Goal: Task Accomplishment & Management: Complete application form

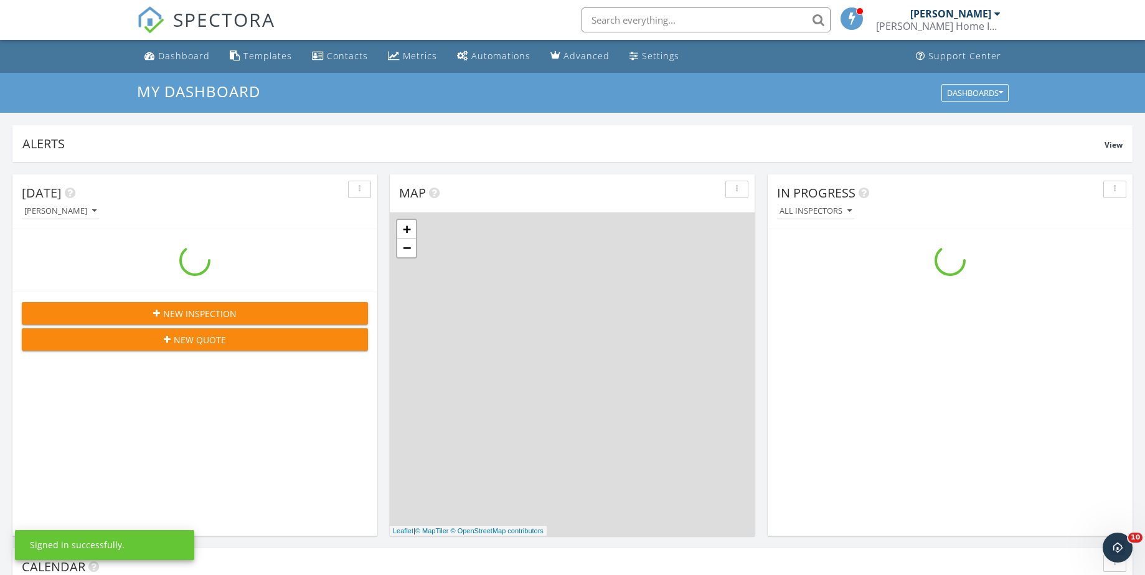
scroll to position [1153, 1165]
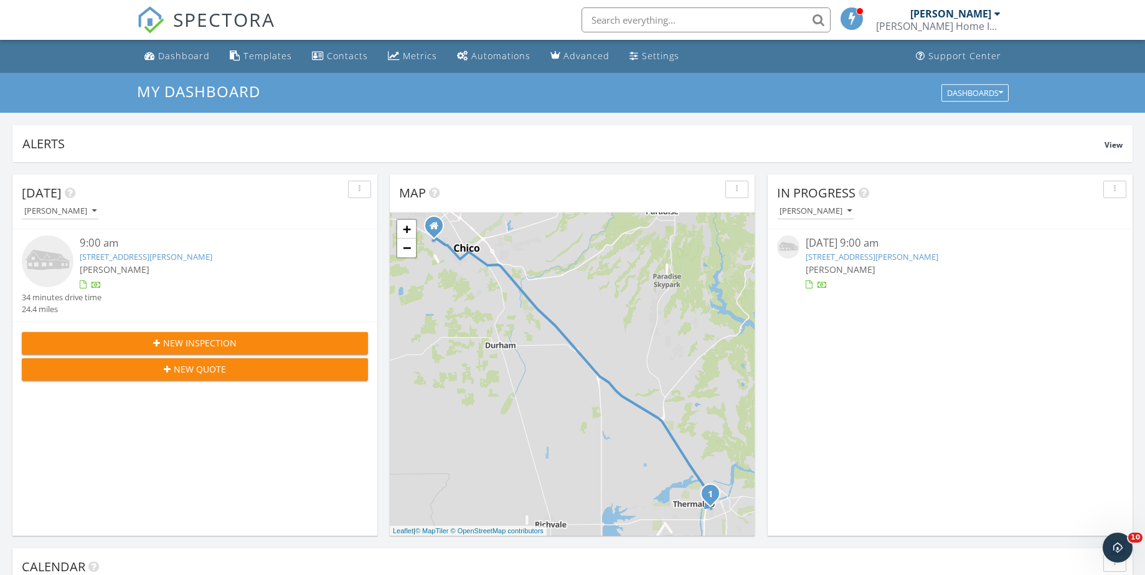
click at [181, 344] on span "New Inspection" at bounding box center [199, 342] width 73 height 13
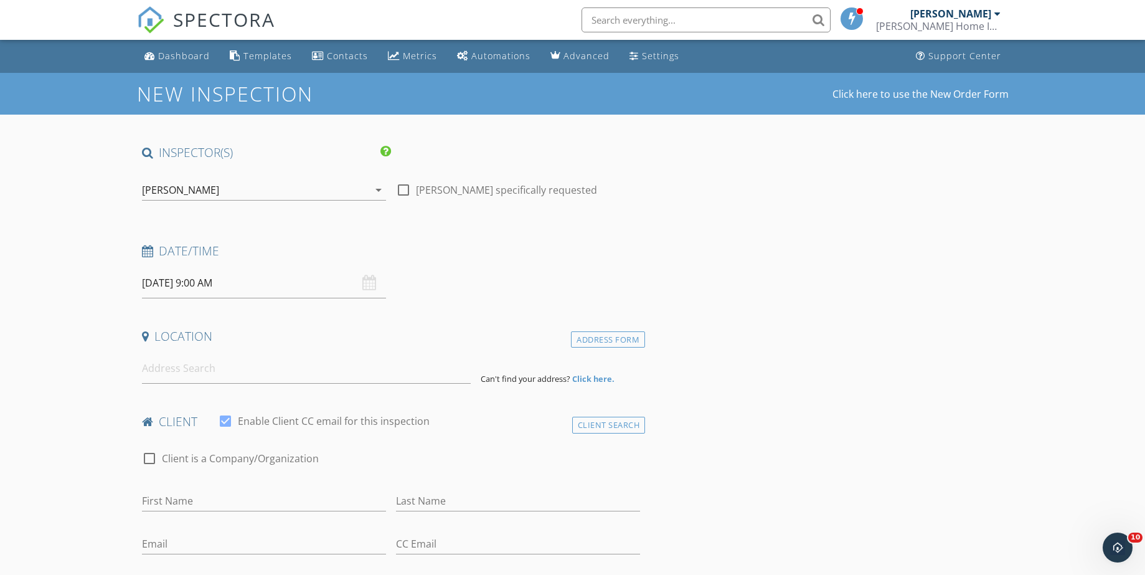
click at [169, 273] on input "09/28/2025 9:00 AM" at bounding box center [264, 283] width 244 height 31
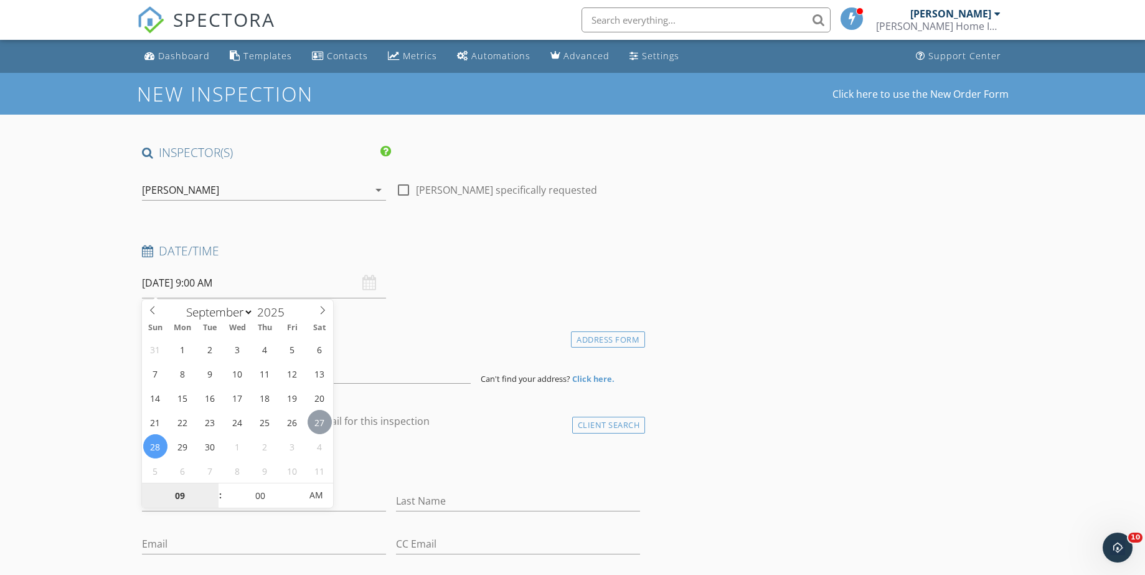
type input "09/27/2025 9:00 AM"
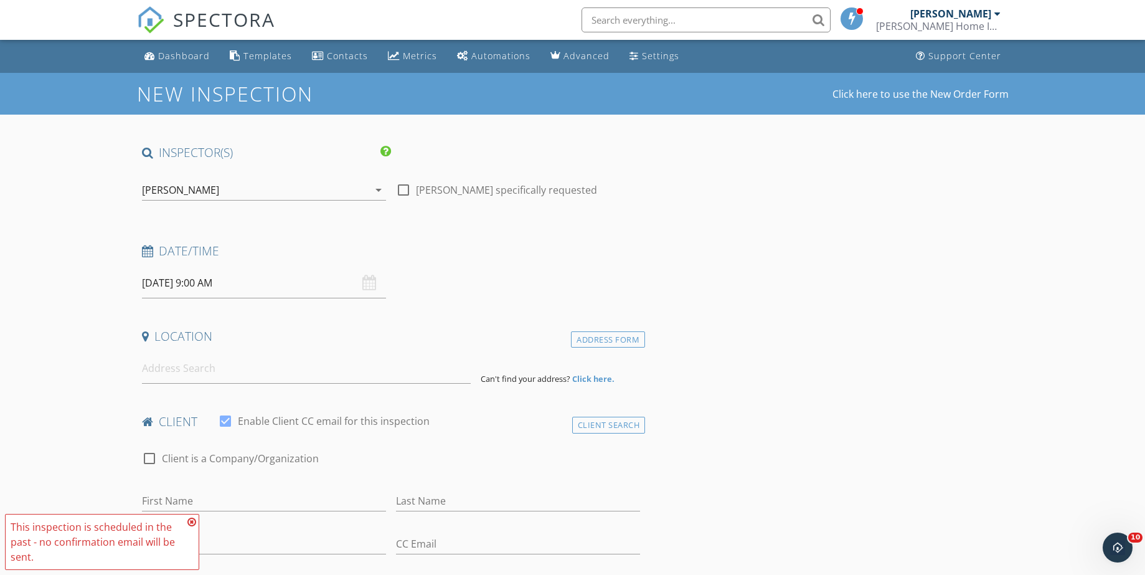
click at [191, 521] on icon at bounding box center [191, 522] width 9 height 10
click at [159, 376] on input at bounding box center [306, 368] width 329 height 31
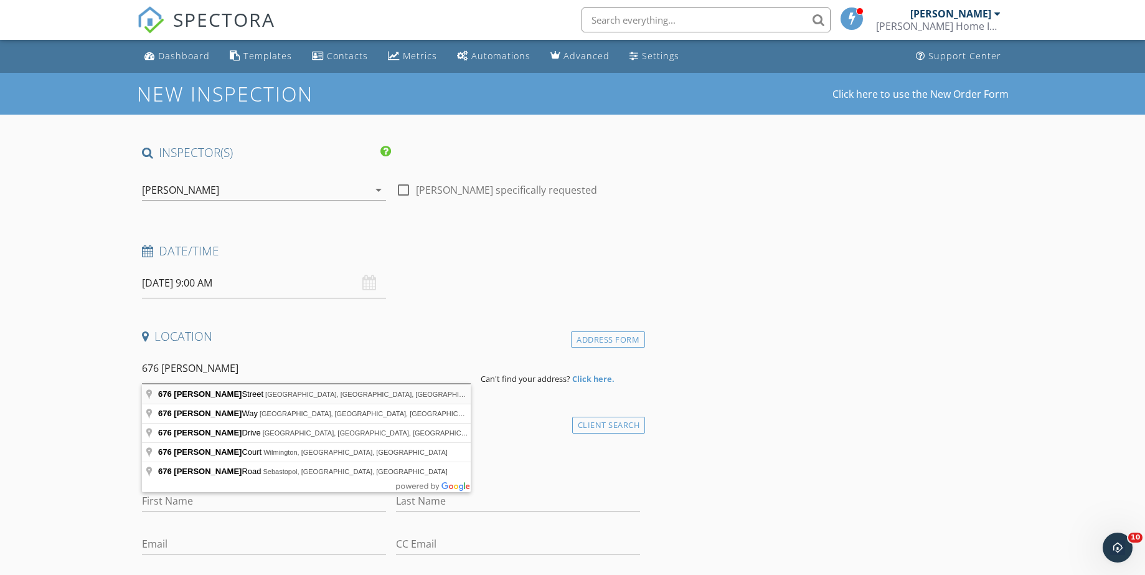
type input "676 Robinson Street, Oroville, CA, USA"
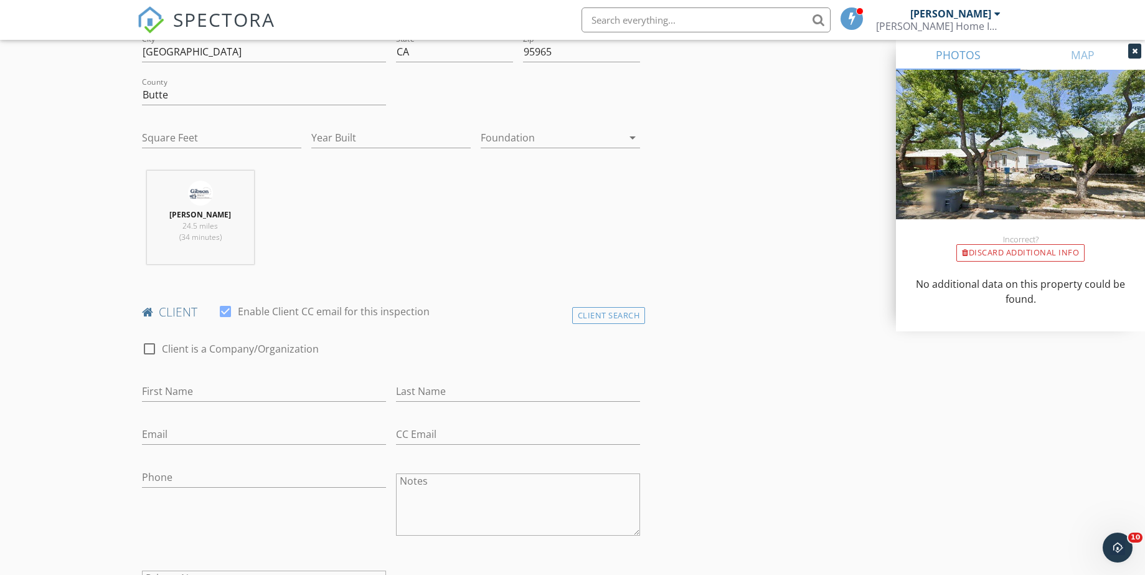
scroll to position [374, 0]
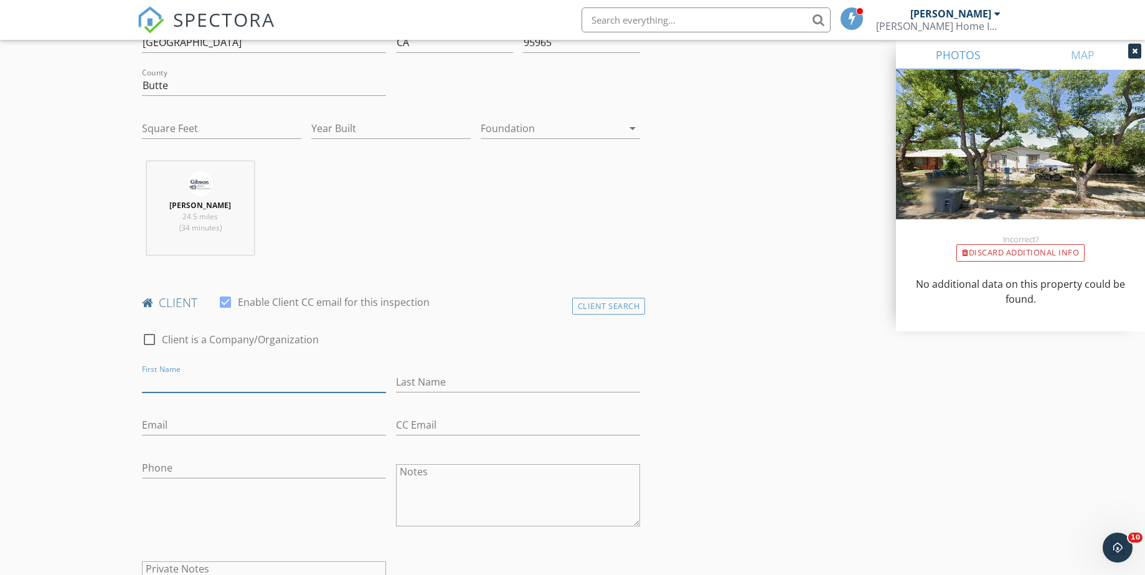
click at [165, 382] on input "First Name" at bounding box center [264, 382] width 244 height 21
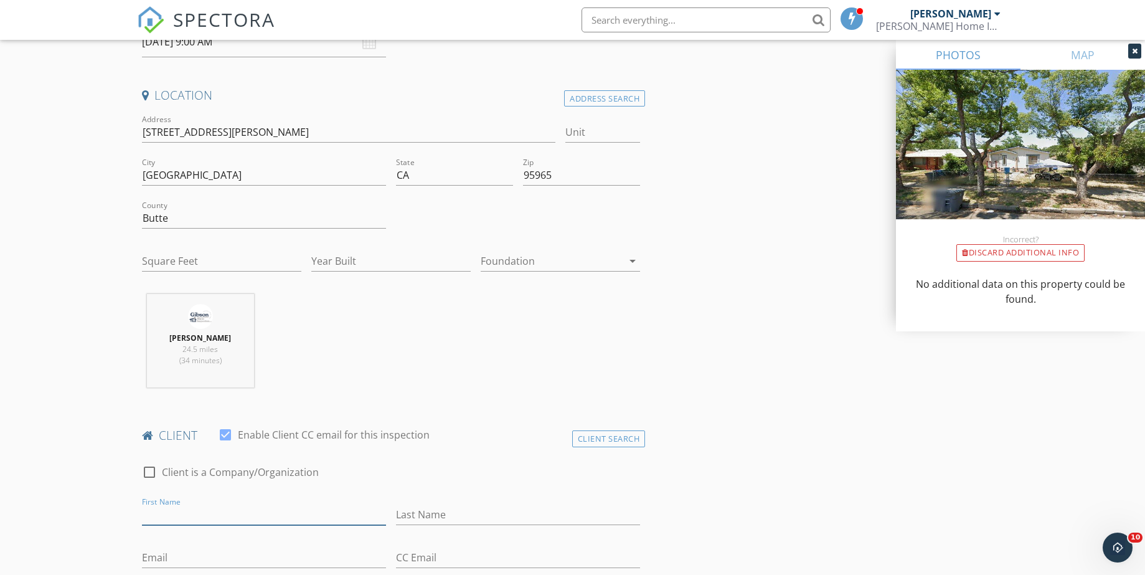
scroll to position [187, 0]
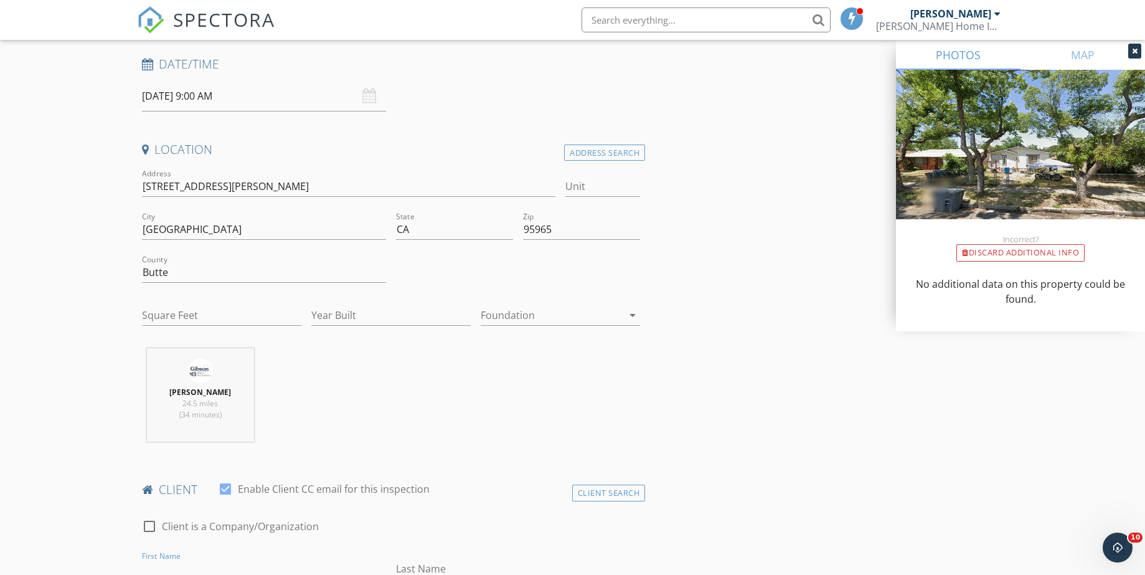
click at [628, 316] on icon "arrow_drop_down" at bounding box center [632, 315] width 15 height 15
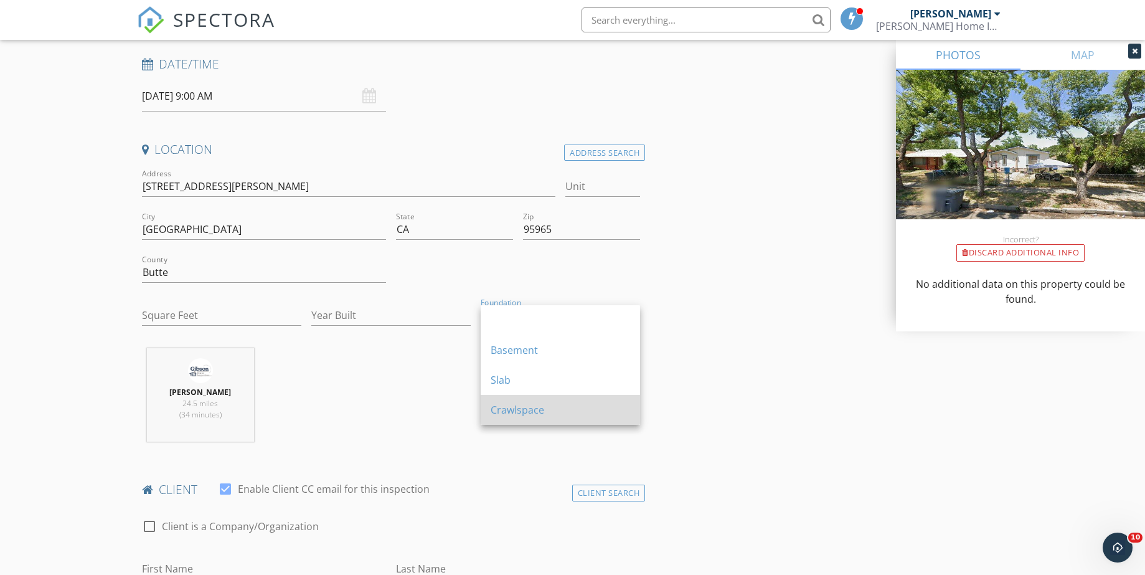
click at [541, 415] on div "Crawlspace" at bounding box center [560, 409] width 139 height 15
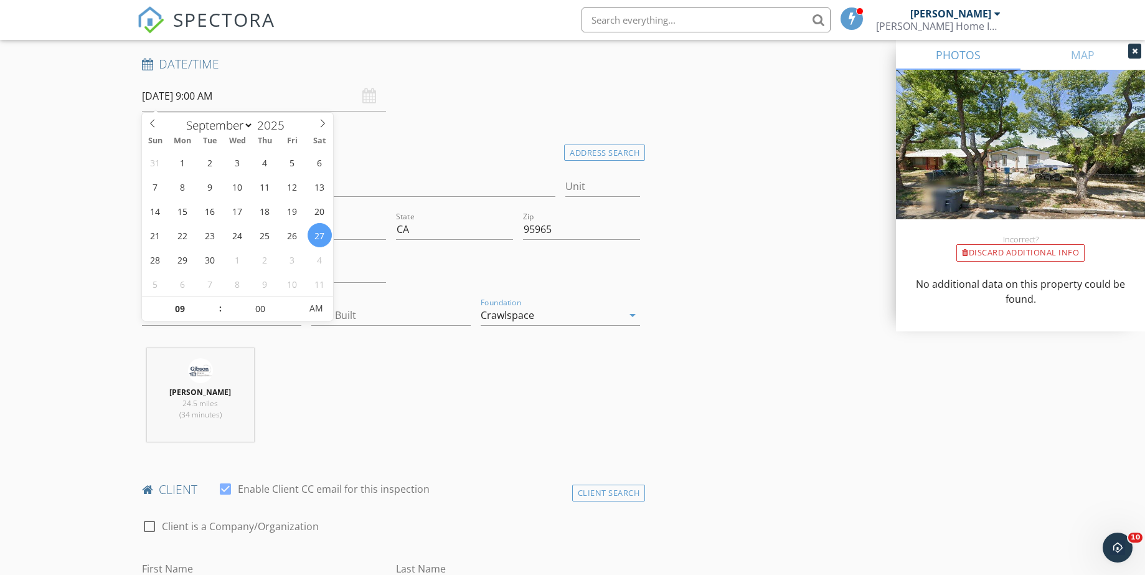
click at [193, 93] on input "09/27/2025 9:00 AM" at bounding box center [264, 96] width 244 height 31
type input "10"
type input "09/27/2025 10:00 AM"
click at [214, 301] on span at bounding box center [214, 302] width 9 height 12
type input "11"
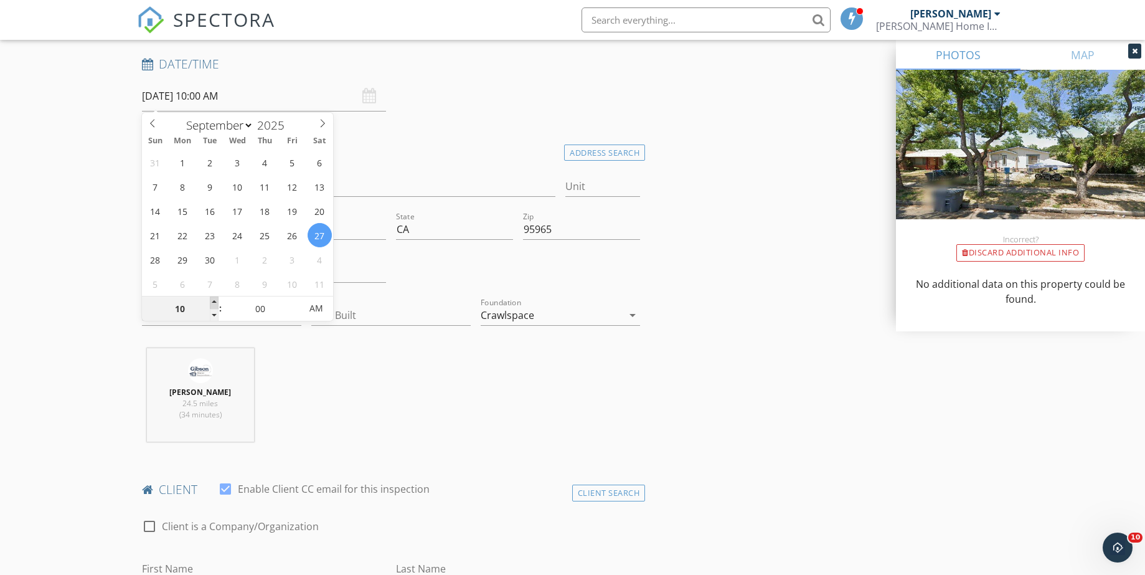
type input "[DATE] 11:00 AM"
click at [214, 301] on span at bounding box center [214, 302] width 9 height 12
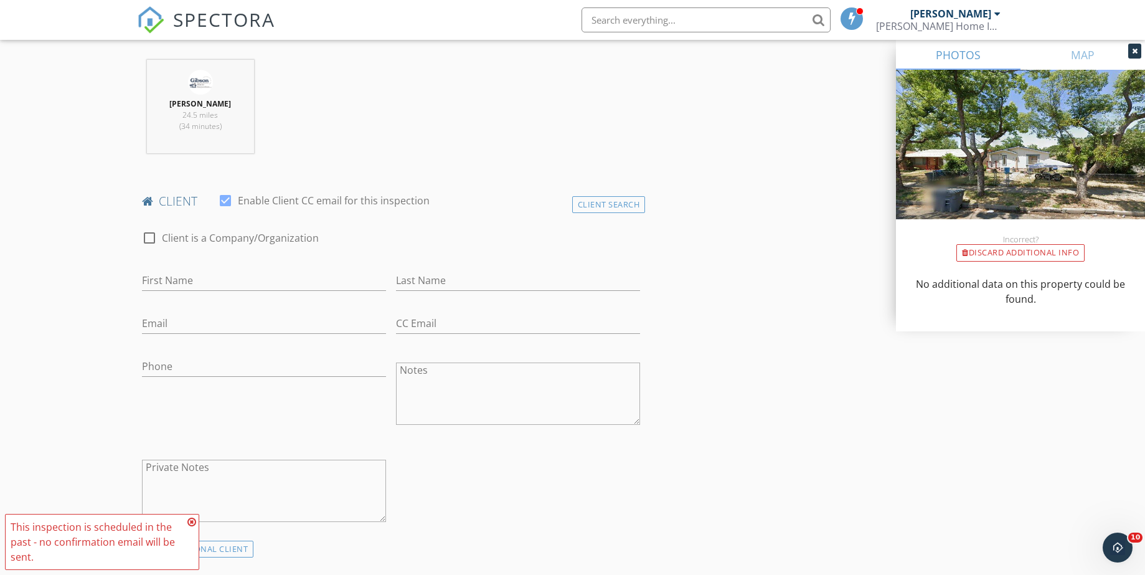
scroll to position [498, 0]
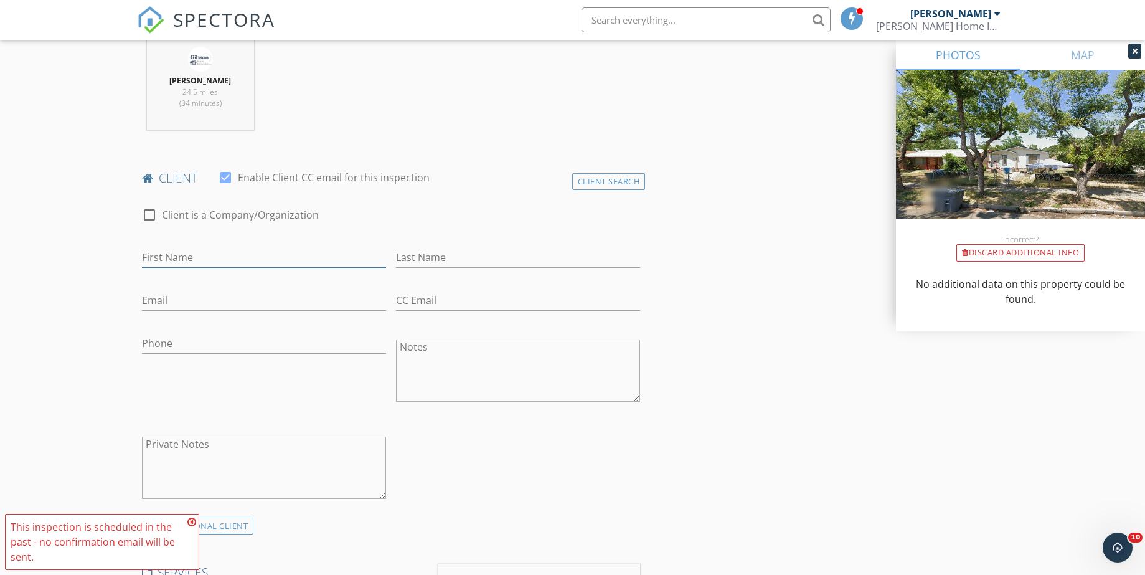
click at [170, 263] on input "First Name" at bounding box center [264, 257] width 244 height 21
type input "[PERSON_NAME]"
click at [415, 264] on input "Last Name" at bounding box center [518, 257] width 244 height 21
type input "[PERSON_NAME]"
click at [172, 302] on input "Email" at bounding box center [264, 300] width 244 height 21
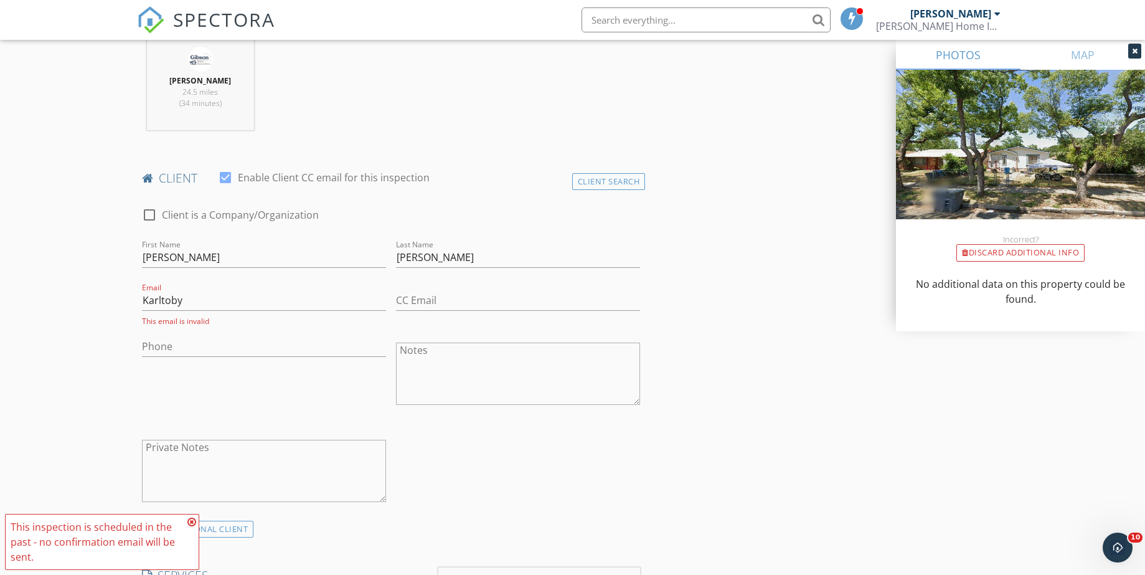
click at [190, 523] on icon at bounding box center [191, 522] width 9 height 10
click at [189, 298] on input "Karltoby" at bounding box center [264, 300] width 244 height 21
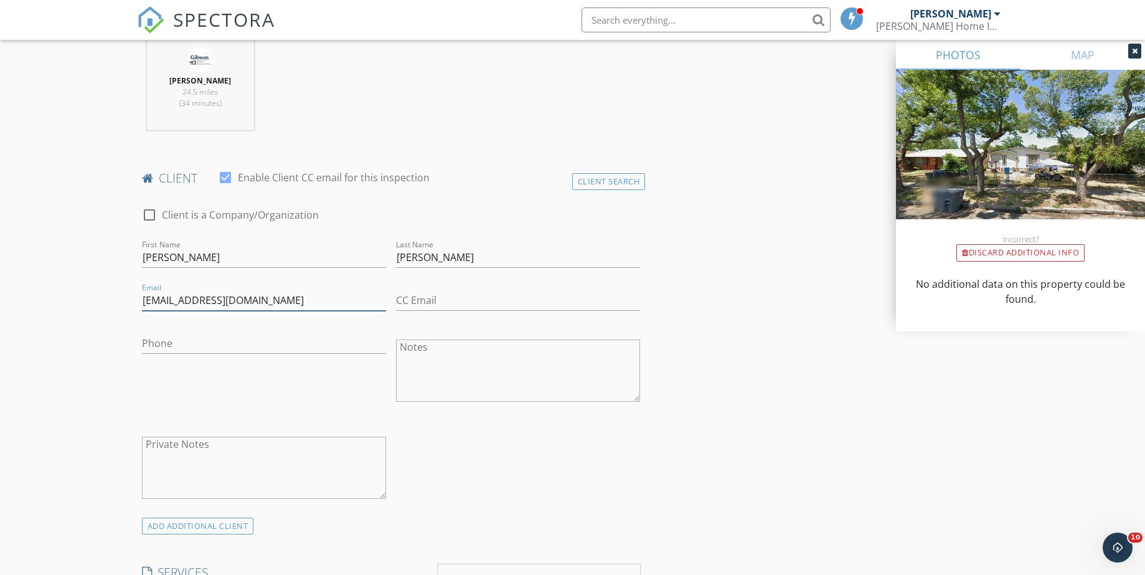
type input "Karltoby@hotmail.com"
click at [176, 347] on input "Phone" at bounding box center [264, 343] width 244 height 21
type input "[PHONE_NUMBER]"
click at [174, 300] on input "Karltoby@hotmail.com" at bounding box center [264, 300] width 244 height 21
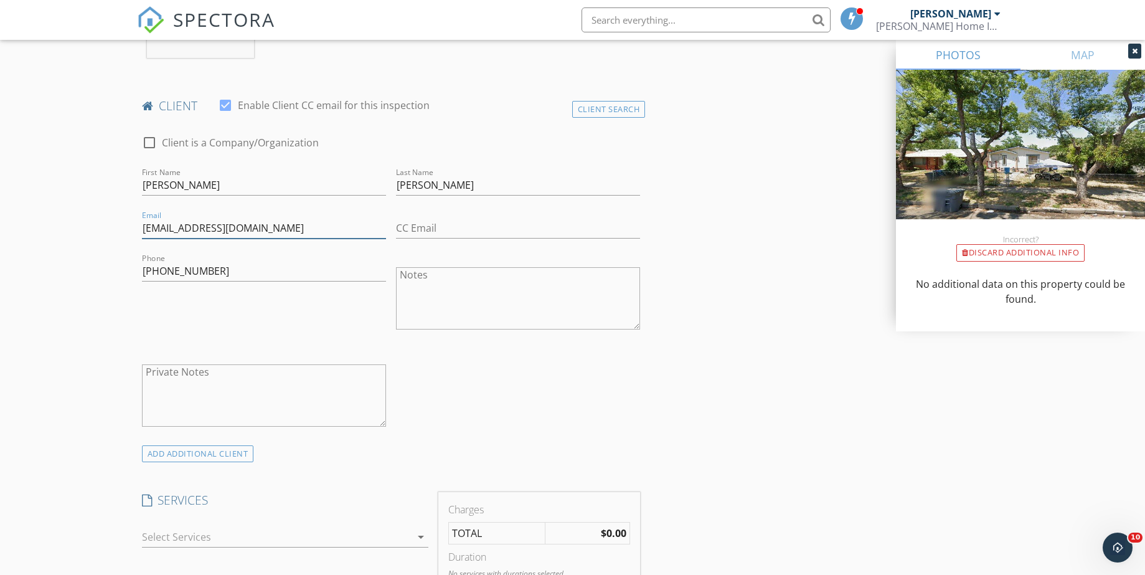
scroll to position [872, 0]
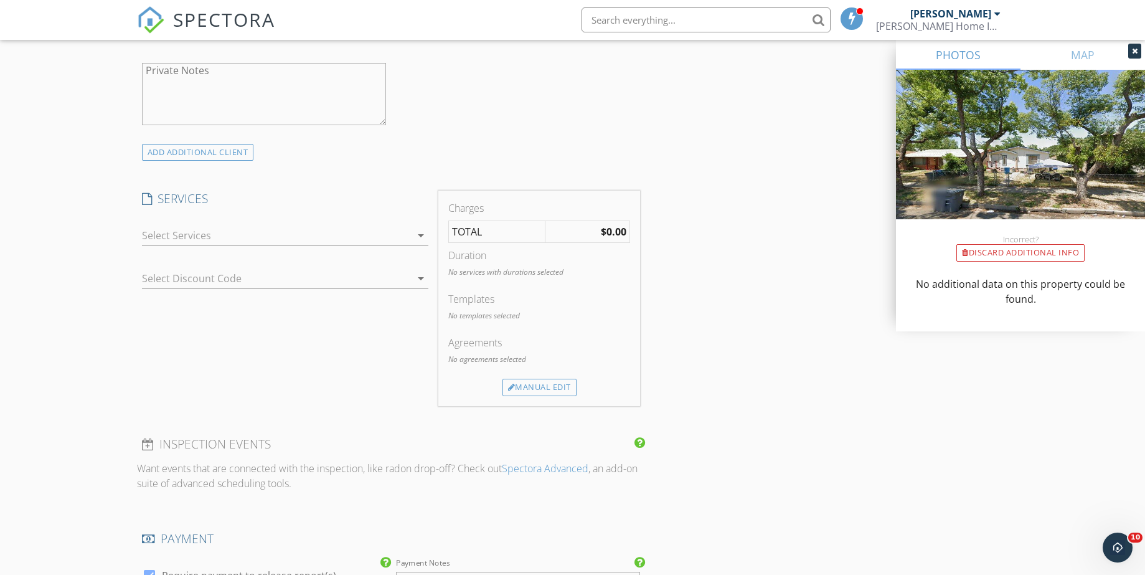
type input "Karltobey@hotmail.com"
click at [418, 233] on icon "arrow_drop_down" at bounding box center [420, 235] width 15 height 15
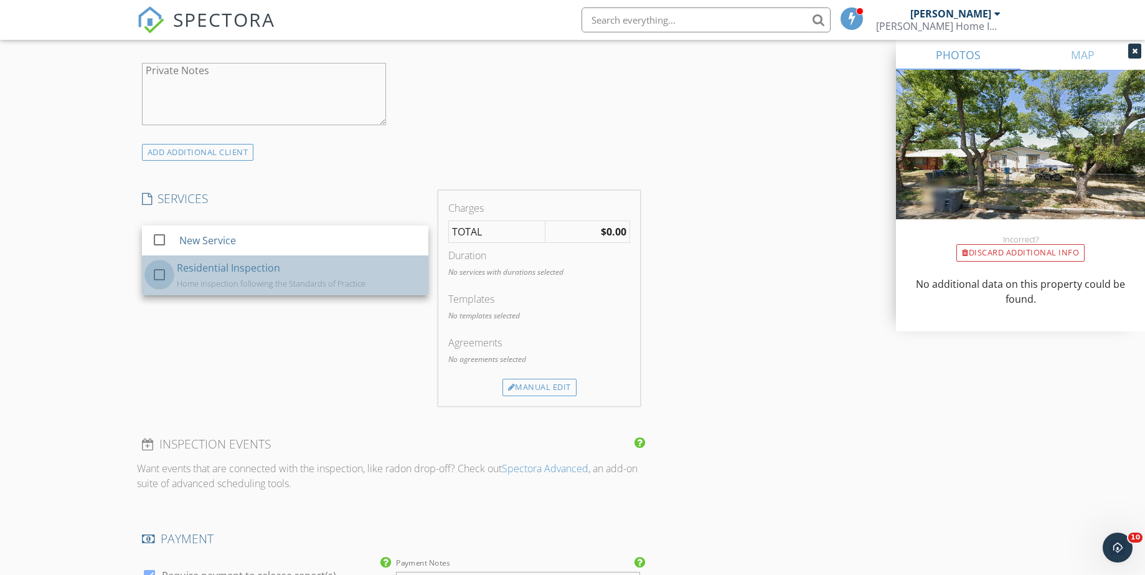
click at [162, 278] on div at bounding box center [159, 274] width 21 height 21
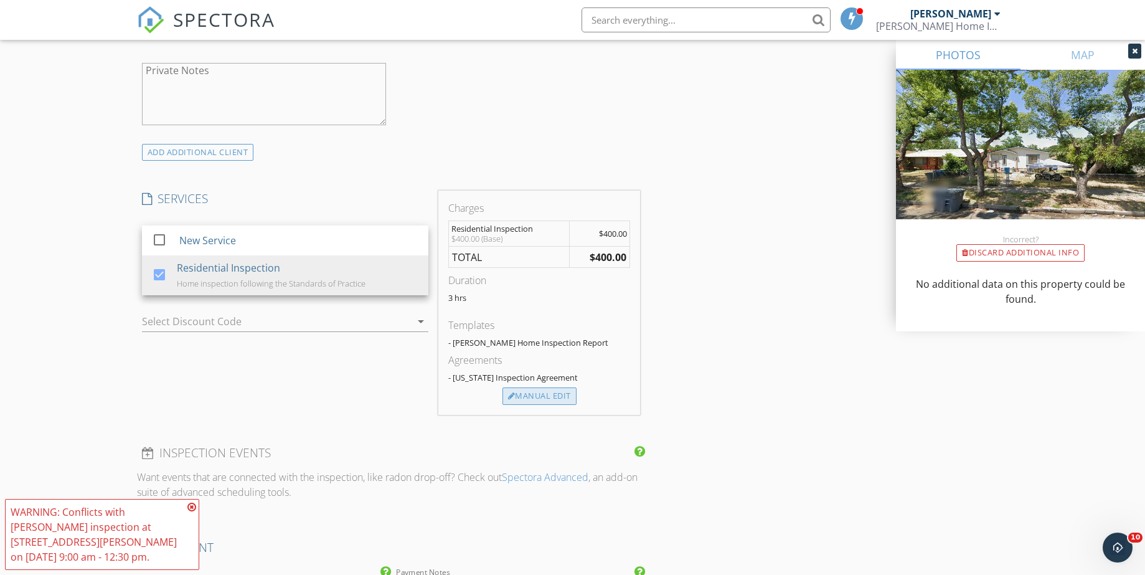
click at [539, 389] on div "Manual Edit" at bounding box center [540, 395] width 74 height 17
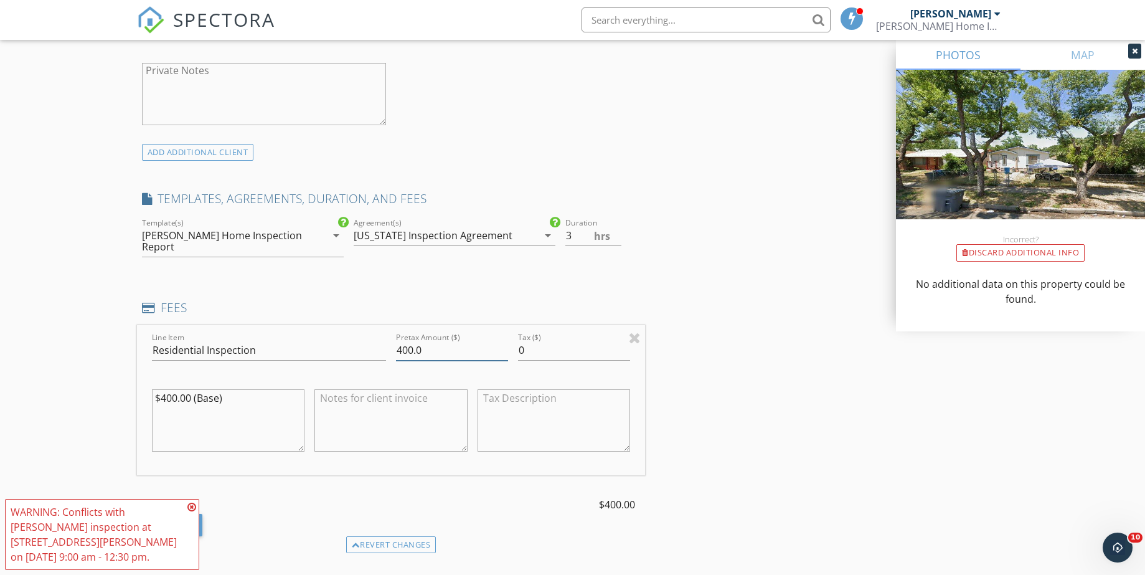
click at [428, 340] on input "400.0" at bounding box center [452, 350] width 112 height 21
type input "4"
type input "0"
click at [233, 393] on textarea "$400.00 (Base)" at bounding box center [228, 420] width 153 height 62
click at [224, 389] on textarea "$400.00 (Base)" at bounding box center [228, 420] width 153 height 62
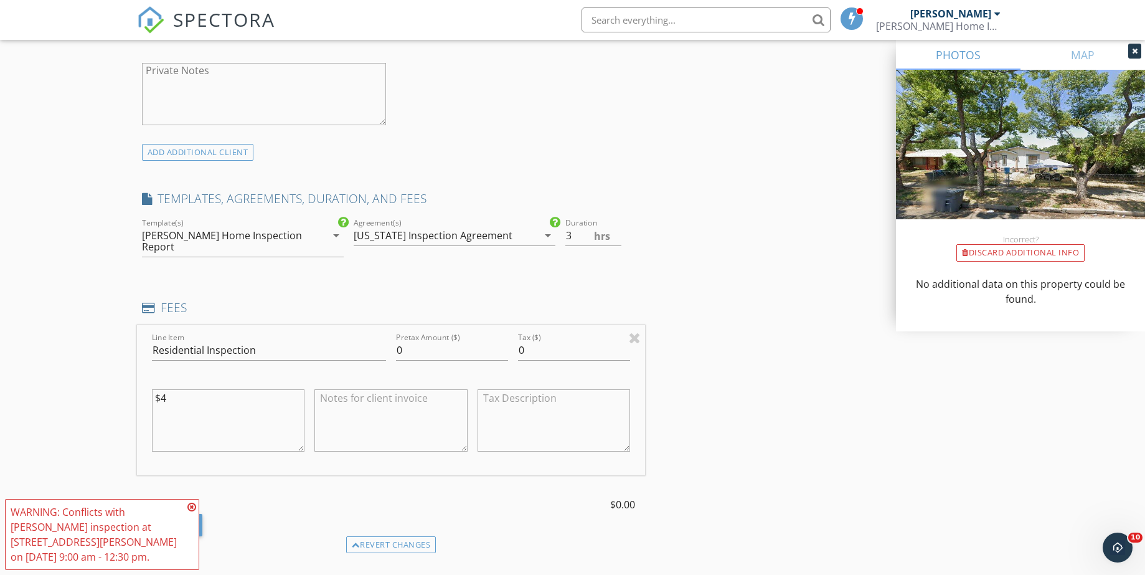
type textarea "$"
click at [57, 402] on div "New Inspection Click here to use the New Order Form INSPECTOR(S) check_box Jaso…" at bounding box center [572, 346] width 1145 height 2290
click at [547, 235] on icon "arrow_drop_down" at bounding box center [548, 235] width 15 height 15
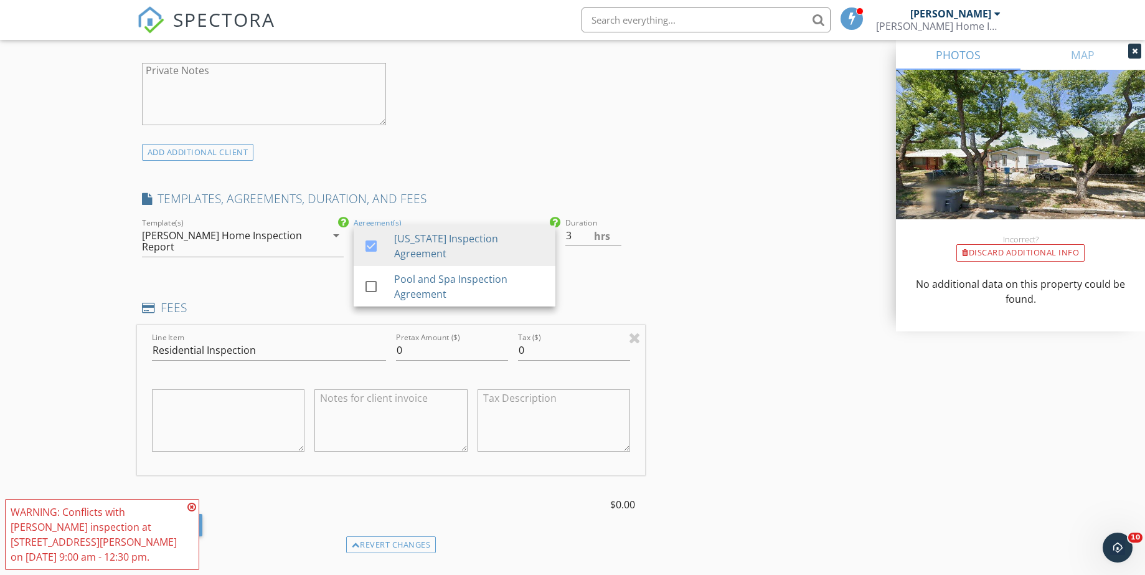
click at [522, 161] on div "INSPECTOR(S) check_box Jason Gibson PRIMARY Jason Gibson arrow_drop_down check_…" at bounding box center [391, 331] width 509 height 2116
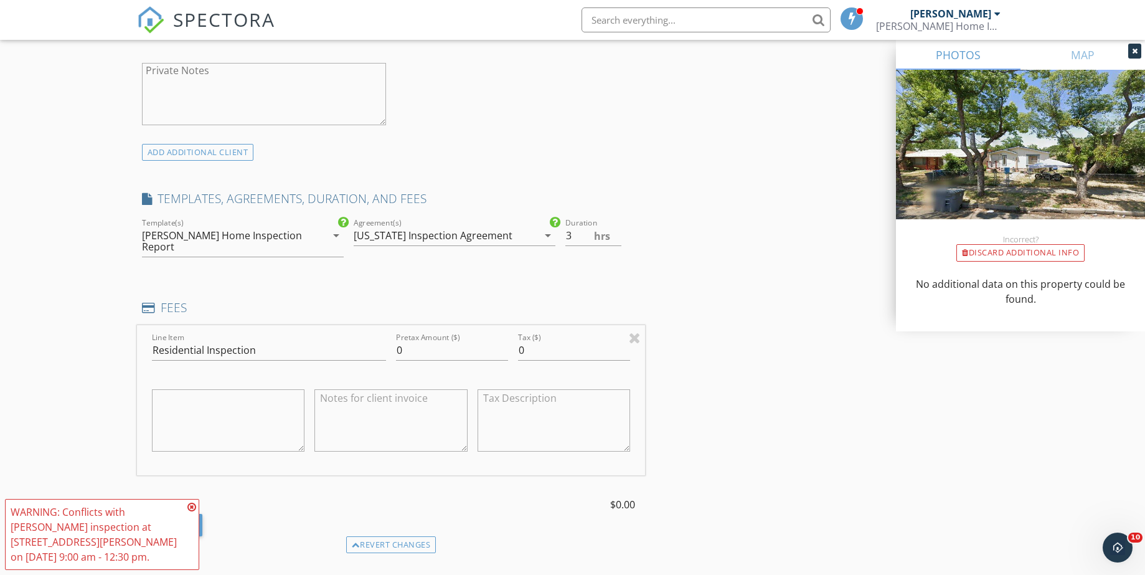
click at [79, 256] on div "New Inspection Click here to use the New Order Form INSPECTOR(S) check_box Jaso…" at bounding box center [572, 346] width 1145 height 2290
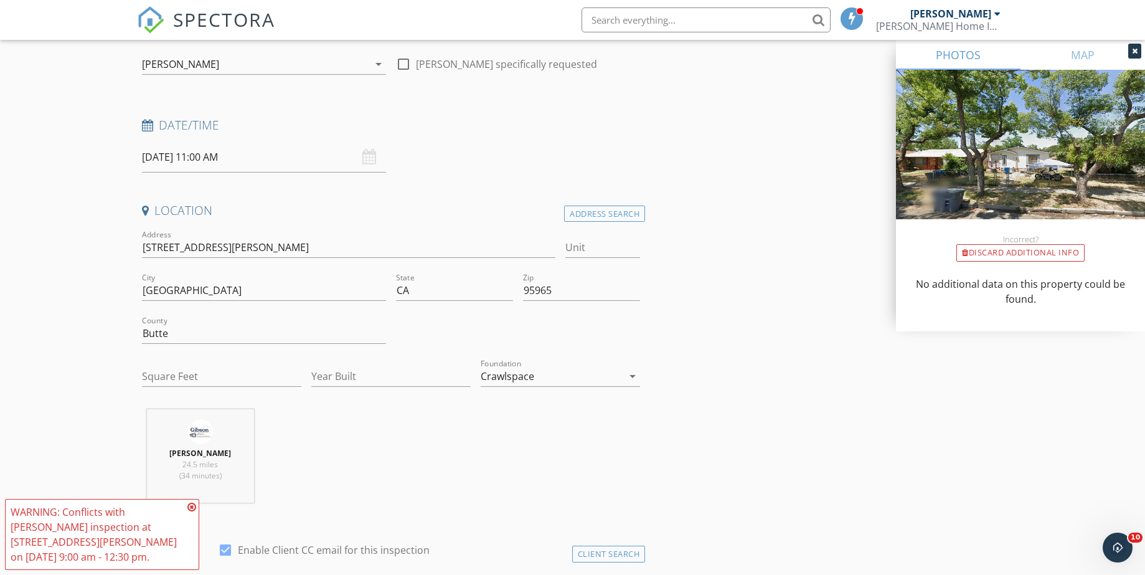
scroll to position [187, 0]
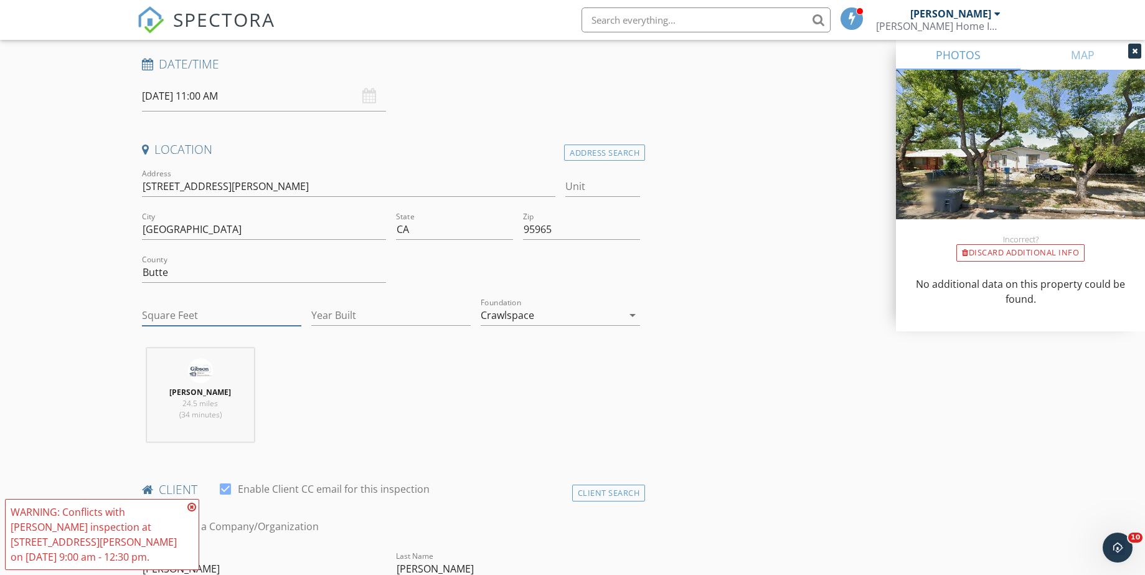
click at [172, 320] on input "Square Feet" at bounding box center [221, 315] width 159 height 21
type input "1200"
click at [192, 504] on icon at bounding box center [191, 507] width 9 height 10
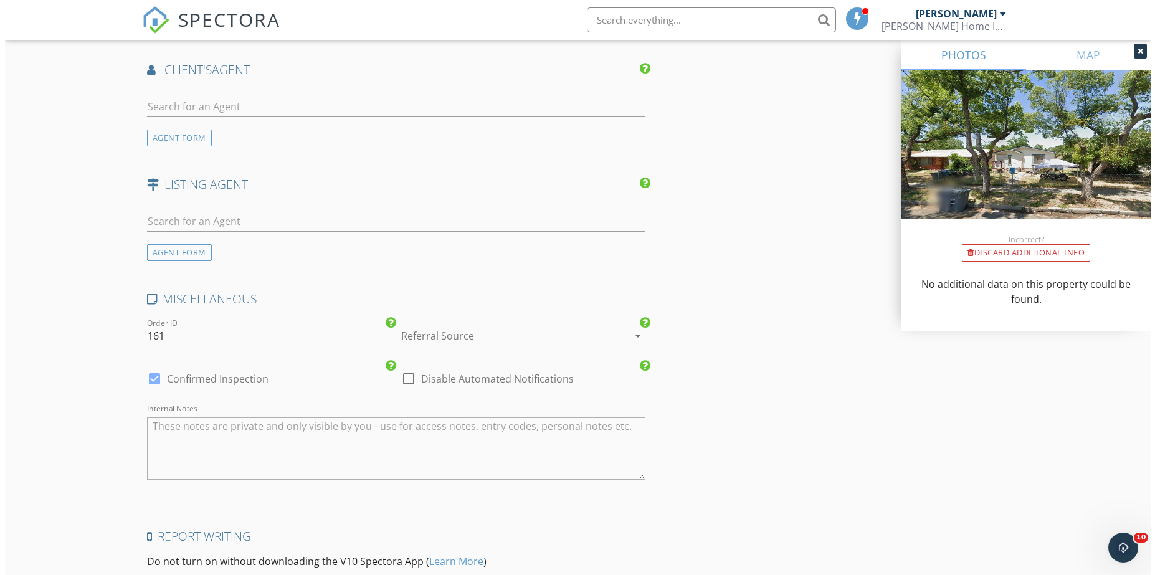
scroll to position [1778, 0]
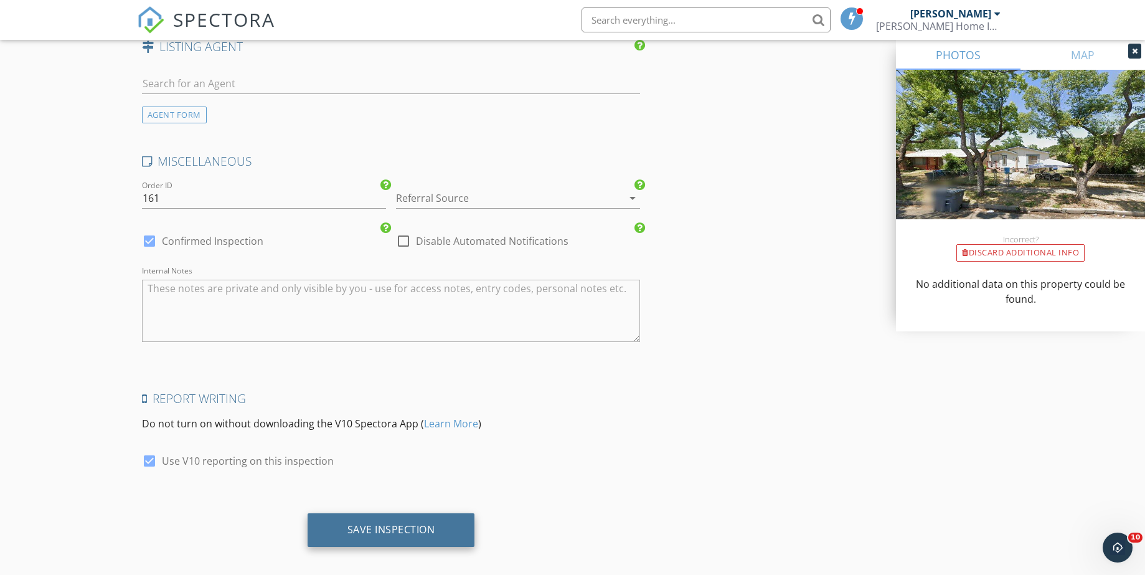
click at [364, 523] on div "Save Inspection" at bounding box center [391, 529] width 88 height 12
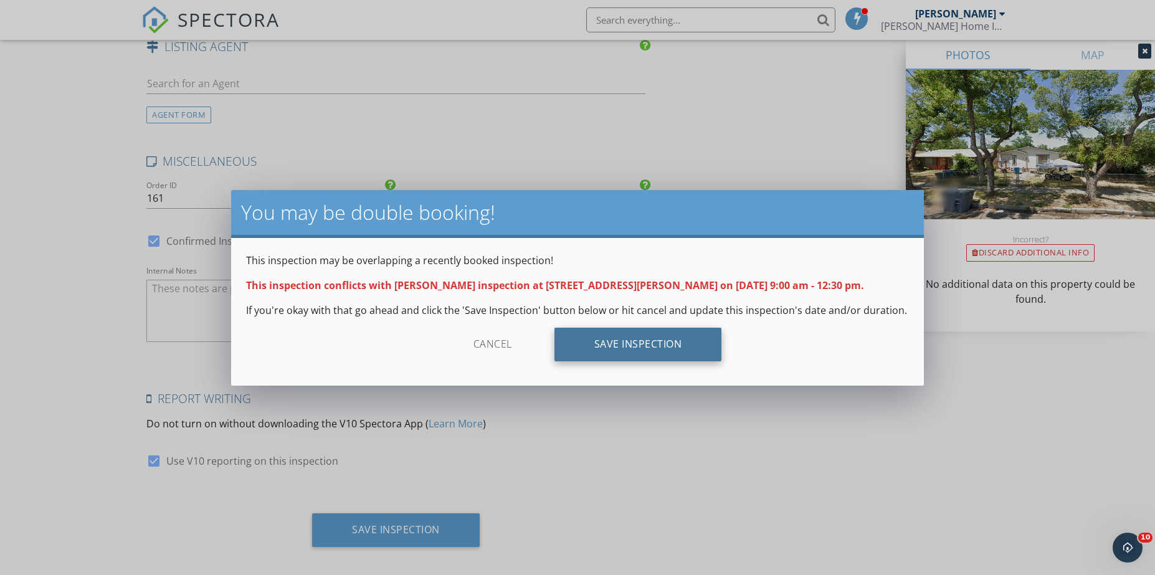
click at [647, 342] on div "Save Inspection" at bounding box center [638, 345] width 168 height 34
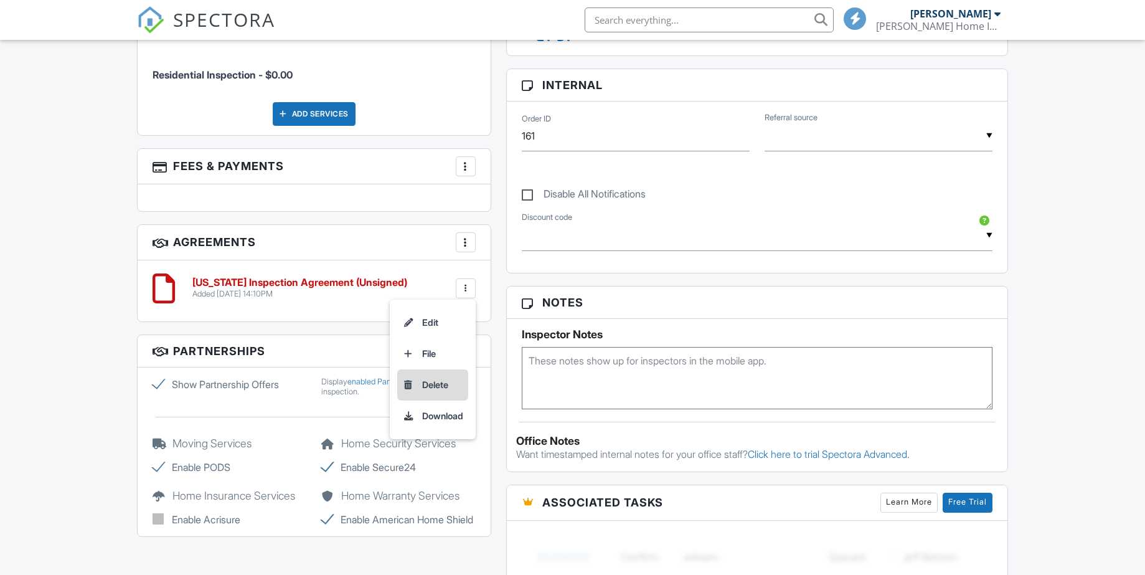
click at [435, 380] on li "Delete" at bounding box center [432, 384] width 71 height 31
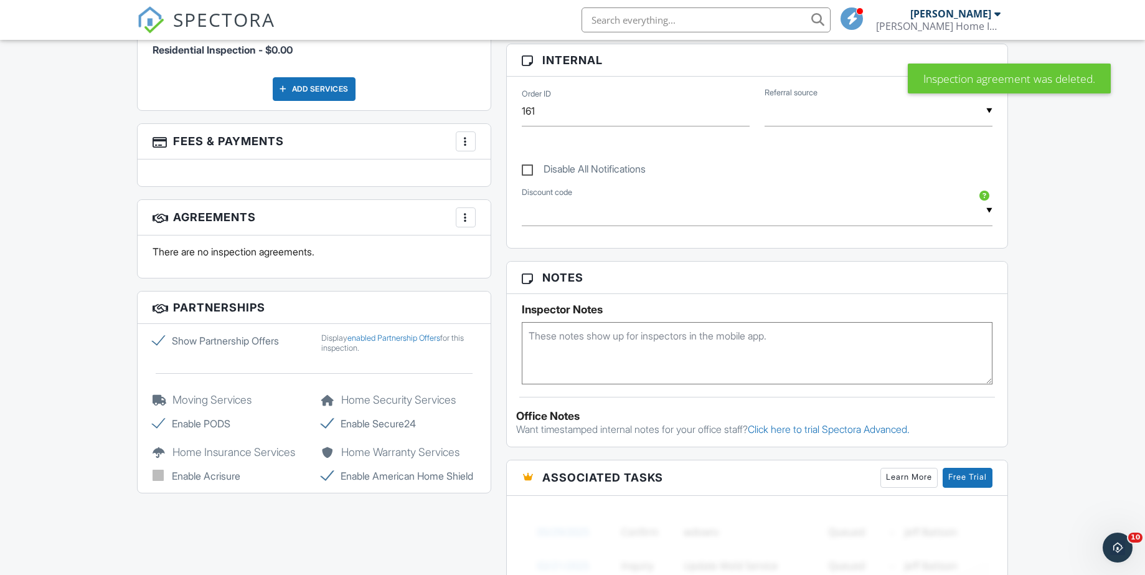
click at [154, 339] on label "Show Partnership Offers" at bounding box center [230, 340] width 154 height 15
checkbox input "false"
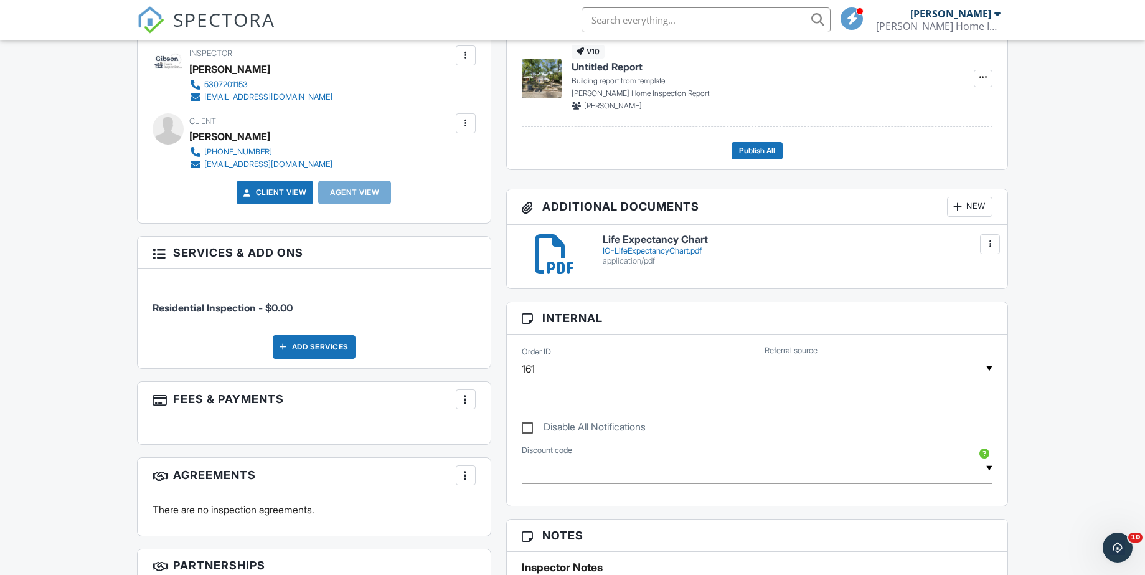
scroll to position [301, 0]
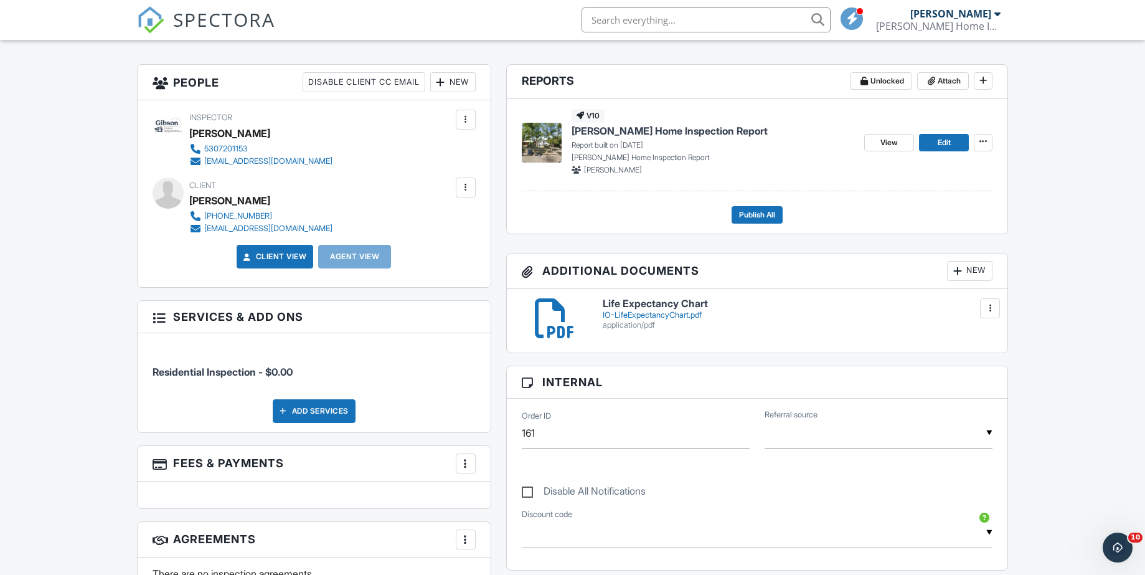
click at [989, 310] on div at bounding box center [990, 308] width 12 height 12
click at [976, 362] on link "Delete" at bounding box center [965, 363] width 46 height 14
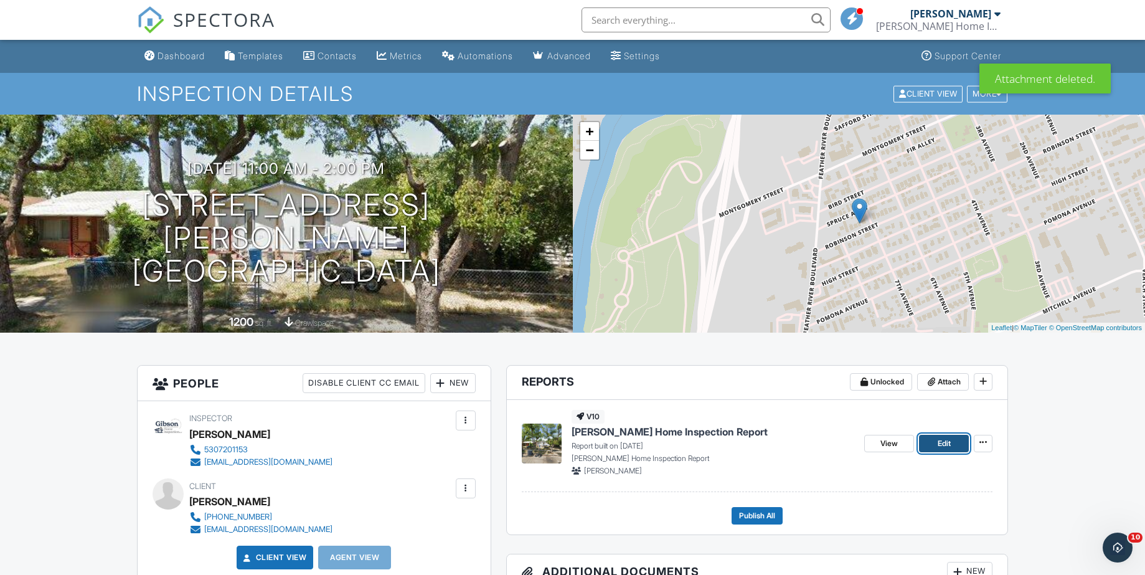
click at [944, 440] on span "Edit" at bounding box center [944, 443] width 13 height 12
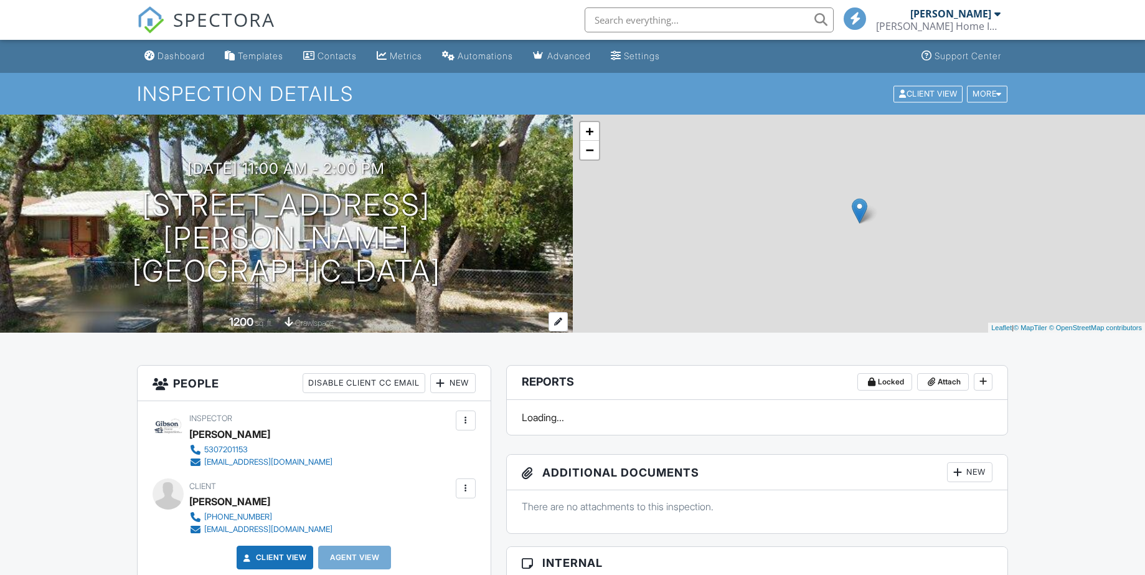
click at [562, 325] on div at bounding box center [558, 321] width 19 height 19
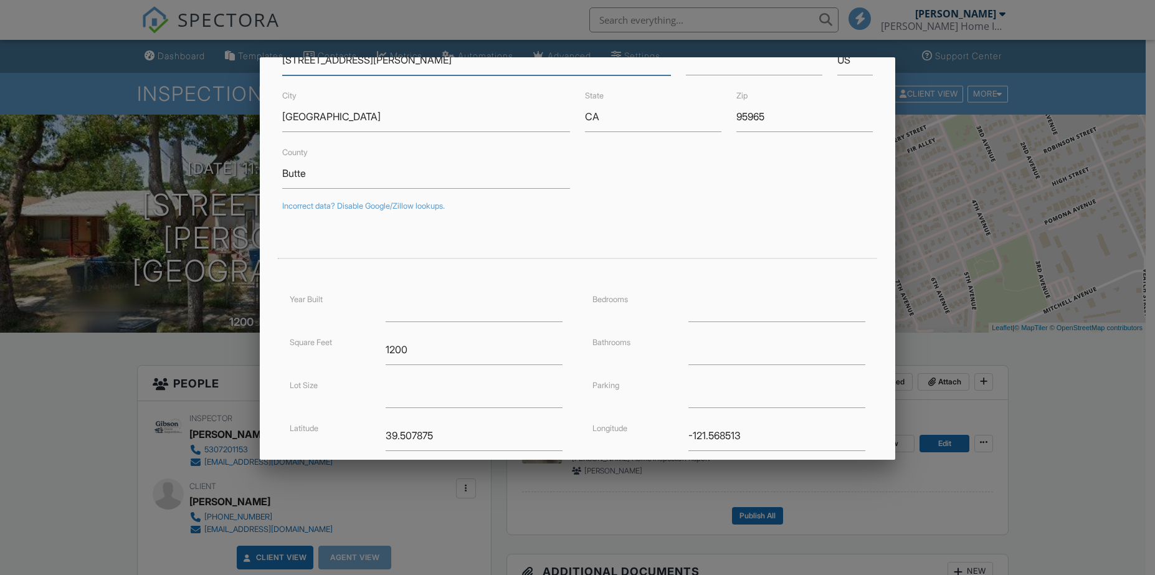
scroll to position [125, 0]
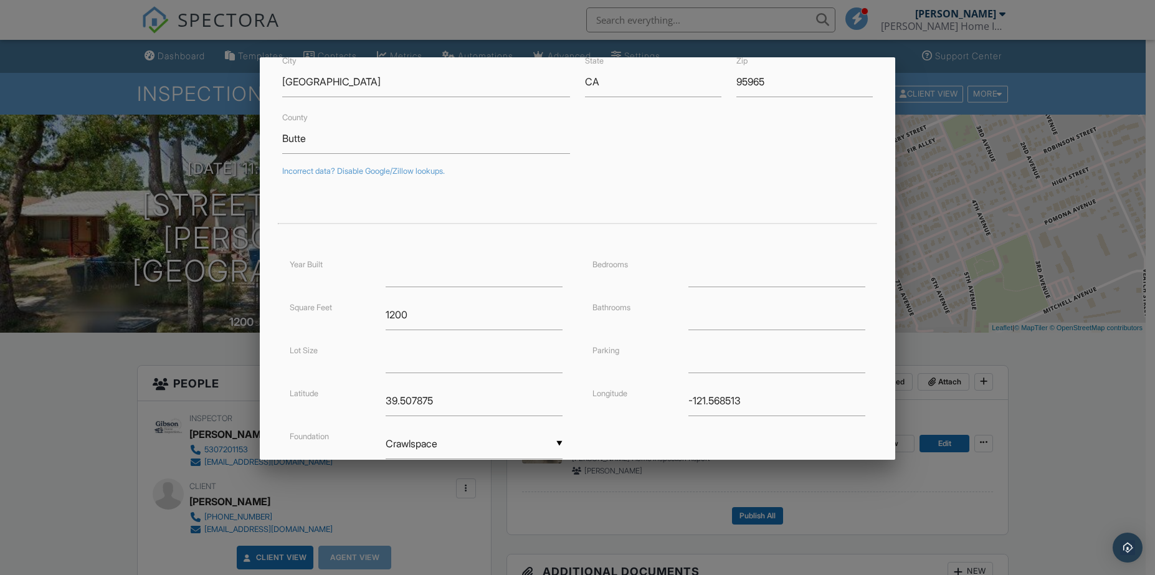
click at [681, 271] on div at bounding box center [777, 272] width 192 height 31
click at [696, 274] on input "number" at bounding box center [776, 272] width 177 height 31
type input "2"
click at [694, 314] on input "number" at bounding box center [776, 315] width 177 height 31
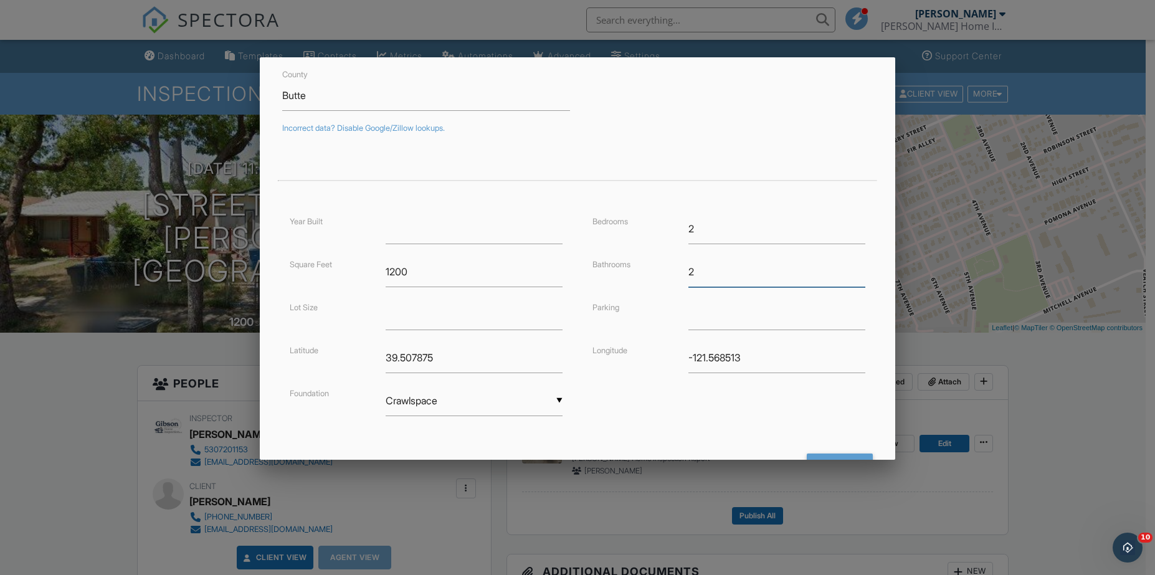
scroll to position [220, 0]
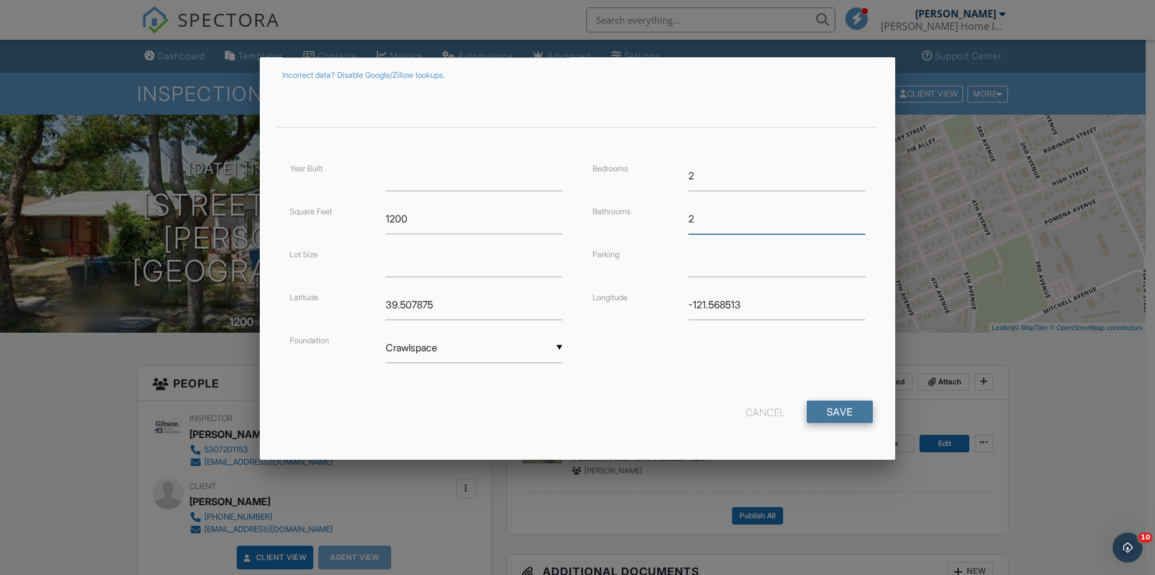
type input "2"
click at [841, 413] on input "Save" at bounding box center [839, 411] width 66 height 22
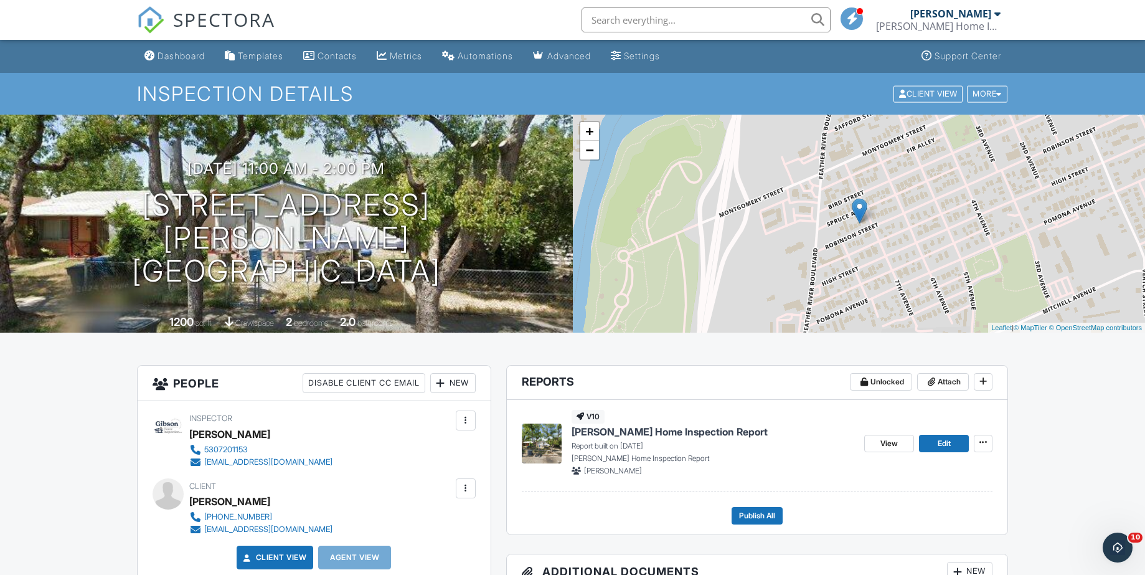
click at [179, 59] on div "Dashboard" at bounding box center [181, 55] width 47 height 11
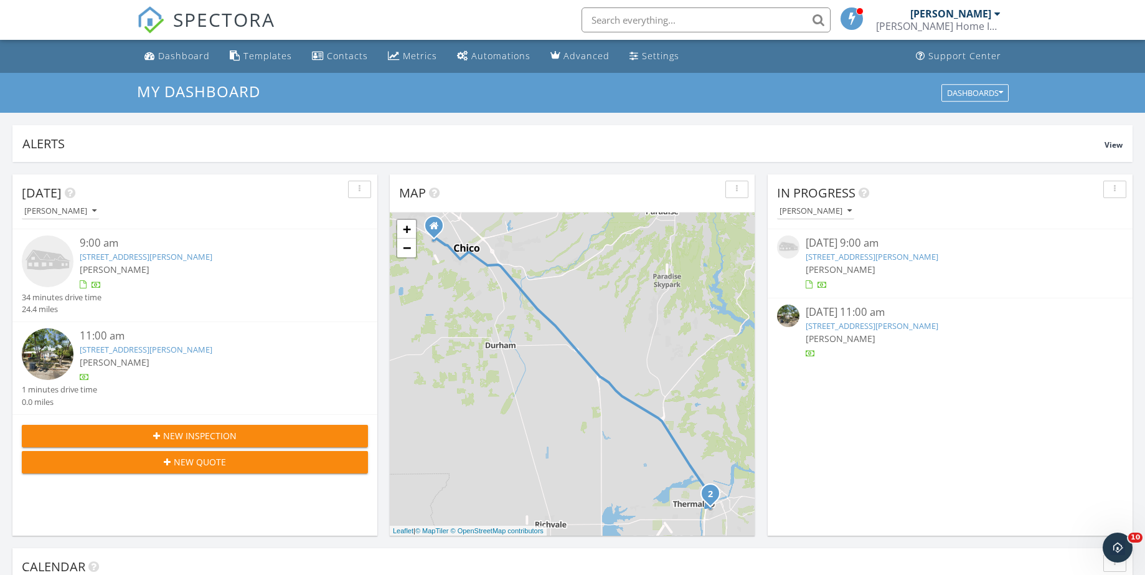
click at [131, 254] on link "680 Robinson St , Oroville, CA 95965" at bounding box center [146, 256] width 133 height 11
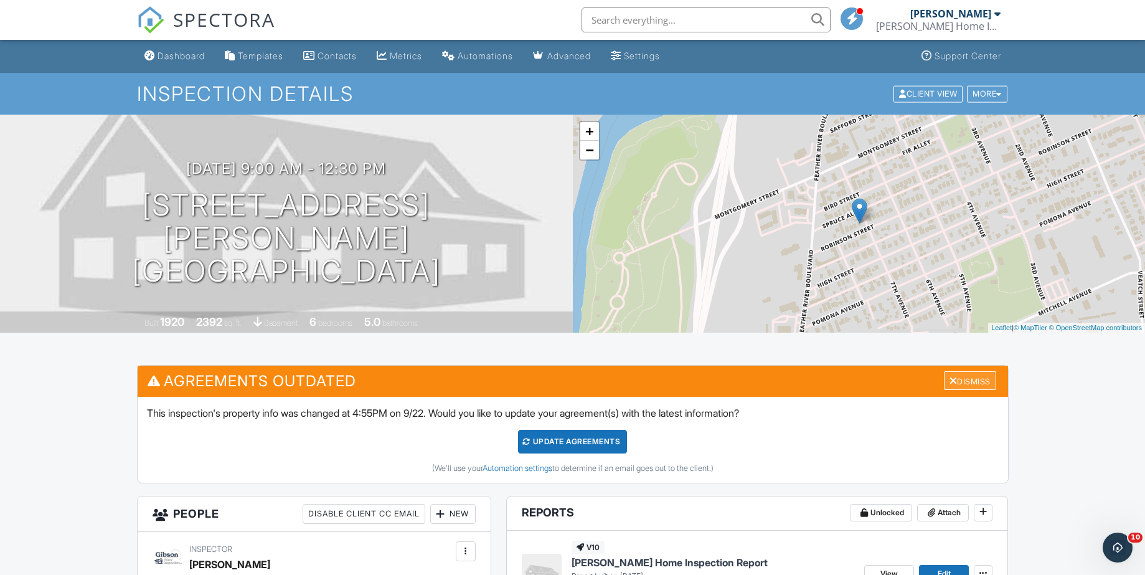
click at [975, 378] on div "Dismiss" at bounding box center [970, 380] width 52 height 19
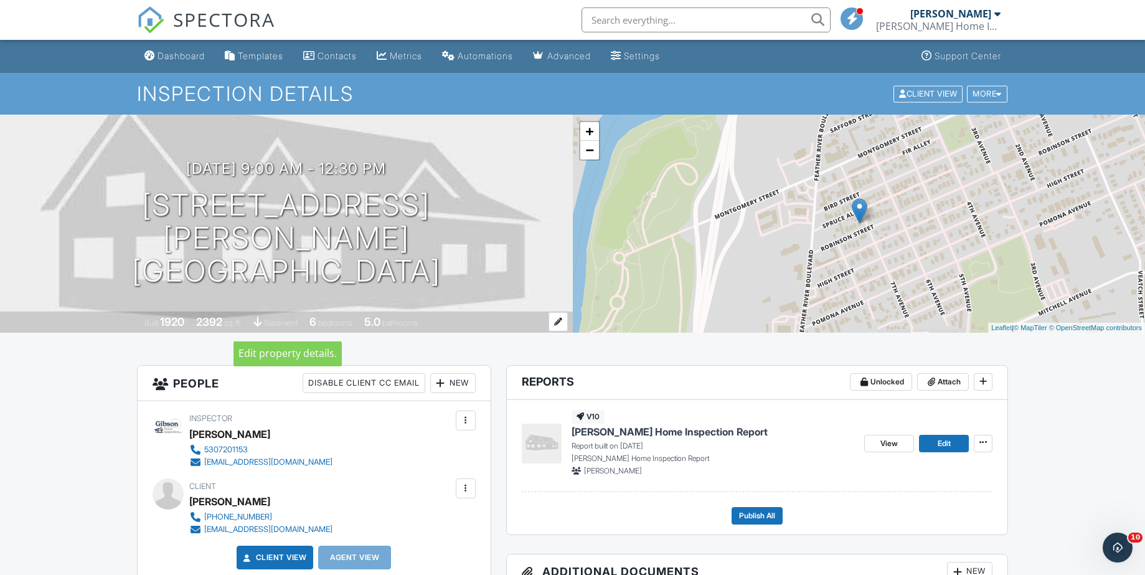
click at [559, 322] on div at bounding box center [558, 321] width 19 height 19
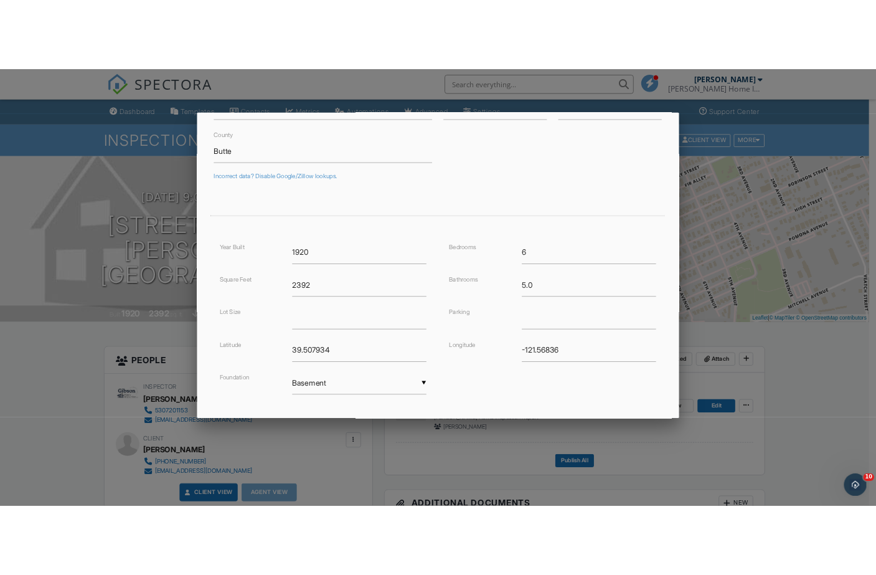
scroll to position [187, 0]
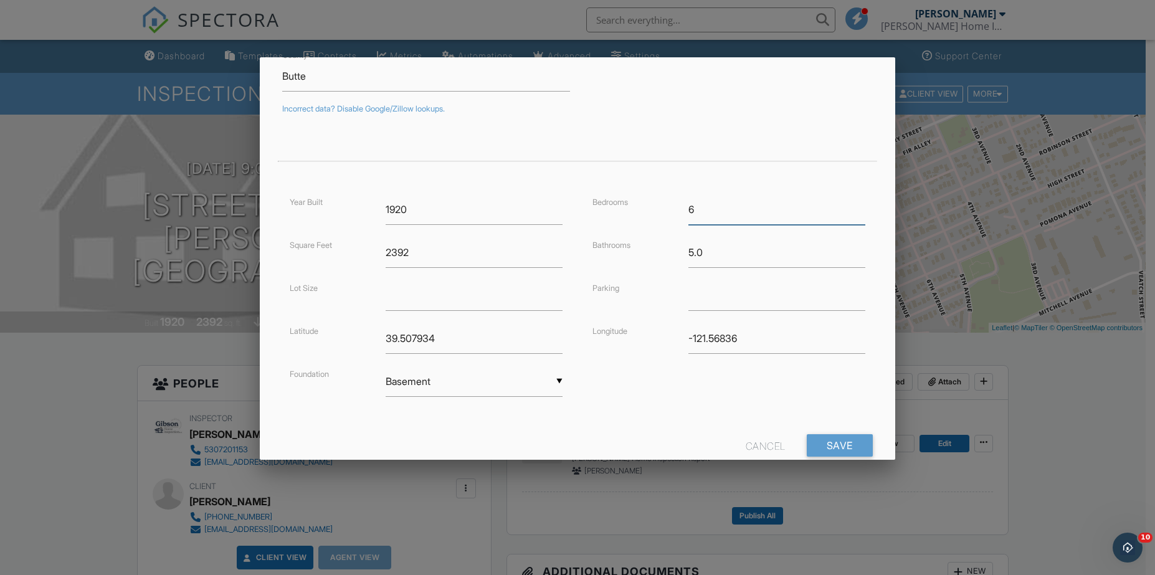
click at [711, 210] on input "6" at bounding box center [776, 209] width 177 height 31
type input "3"
click at [712, 251] on input "5.0" at bounding box center [776, 252] width 177 height 31
type input "5"
type input "2"
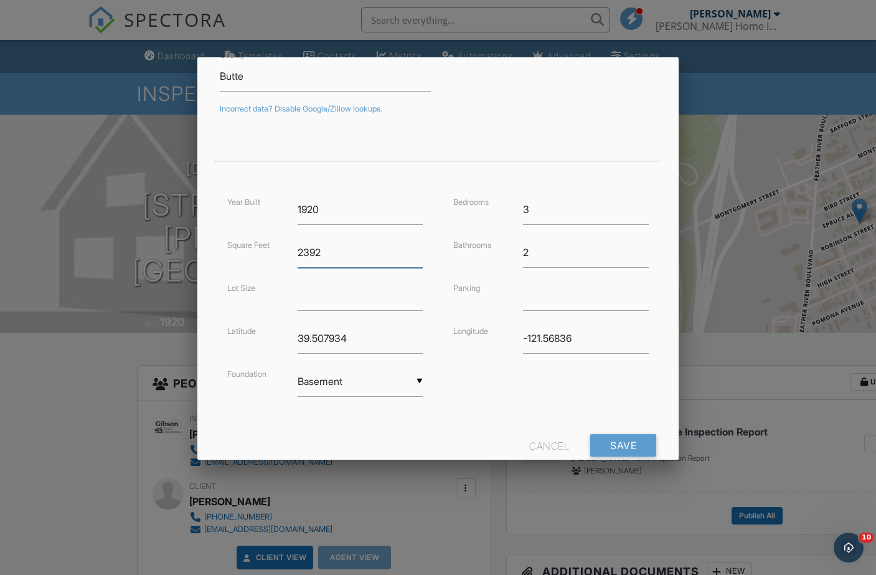
click at [339, 247] on input "2392" at bounding box center [361, 252] width 126 height 31
type input "2"
type input "1"
type input "1500"
click at [615, 446] on input "Save" at bounding box center [623, 445] width 66 height 22
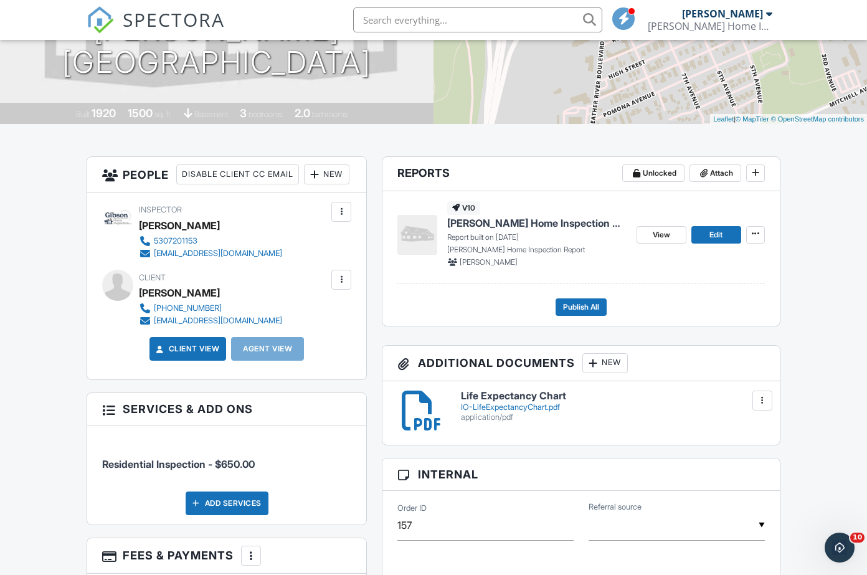
scroll to position [187, 0]
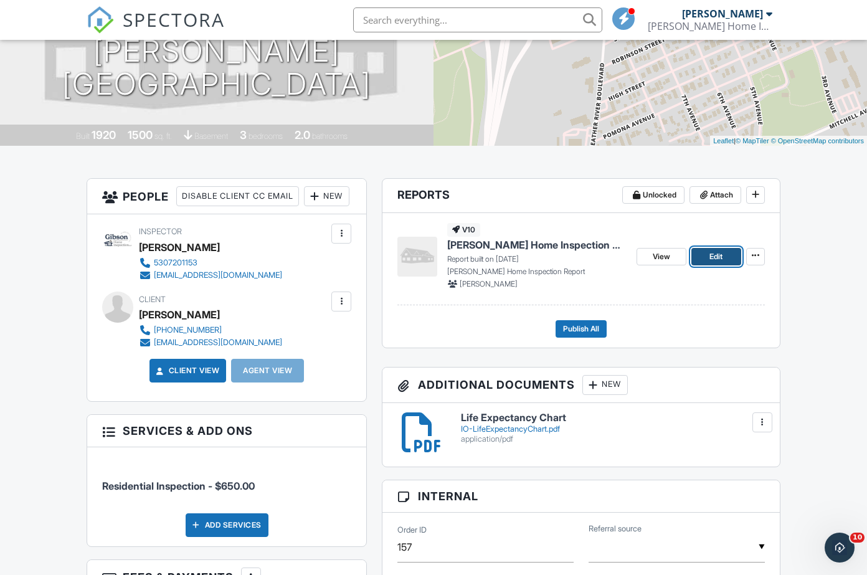
click at [712, 253] on span "Edit" at bounding box center [715, 256] width 13 height 12
